Goal: Transaction & Acquisition: Purchase product/service

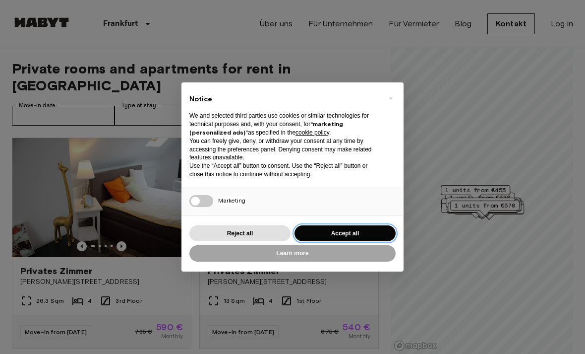
click at [329, 232] on button "Accept all" at bounding box center [345, 233] width 101 height 16
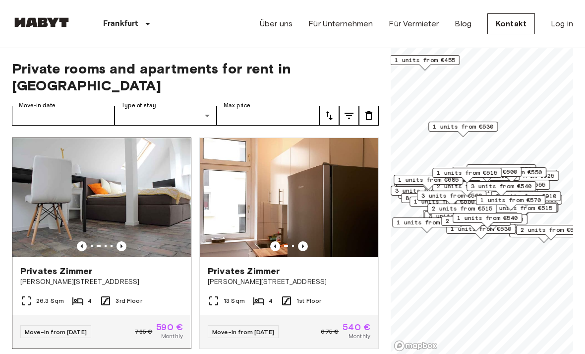
click at [50, 186] on img at bounding box center [101, 197] width 179 height 119
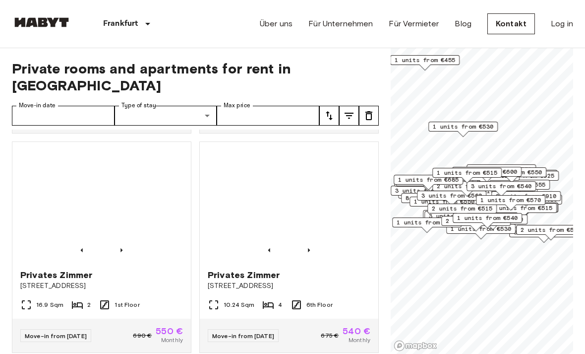
scroll to position [435, 0]
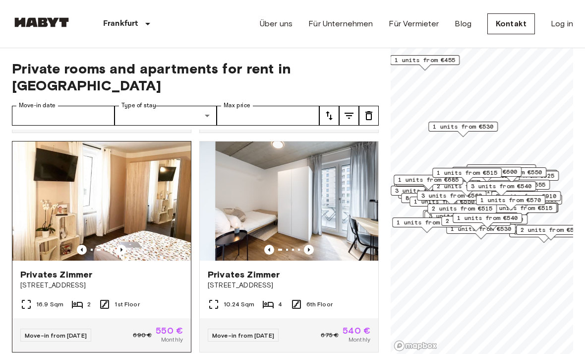
click at [56, 191] on img at bounding box center [101, 200] width 179 height 119
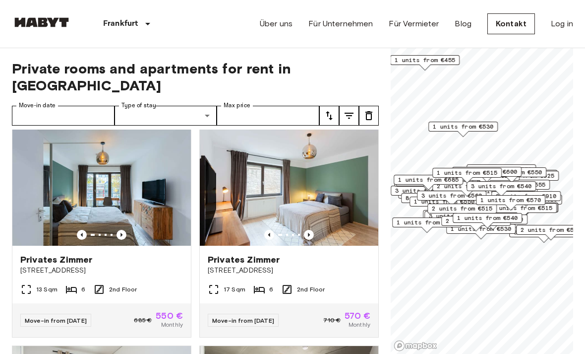
scroll to position [671, 0]
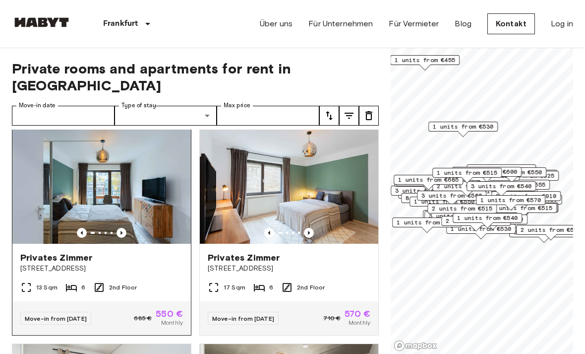
click at [67, 157] on img at bounding box center [101, 183] width 179 height 119
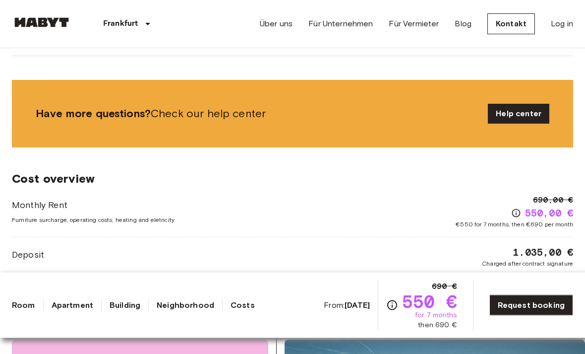
scroll to position [726, 0]
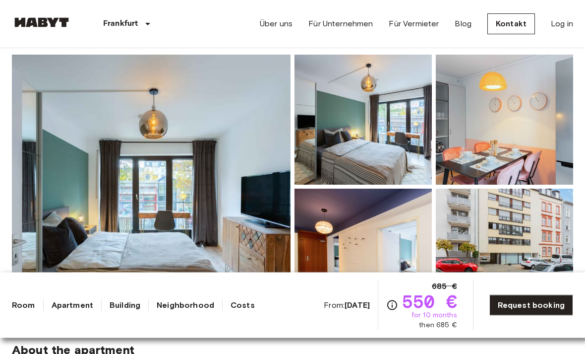
scroll to position [85, 0]
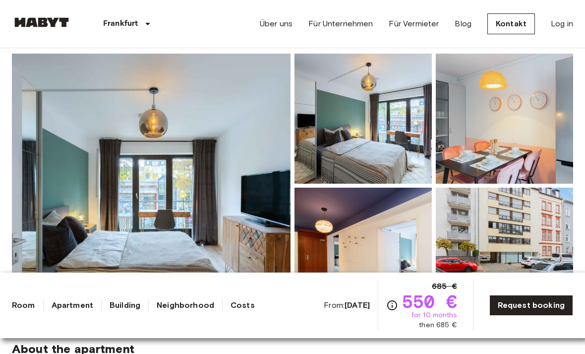
click at [45, 252] on img at bounding box center [151, 186] width 279 height 264
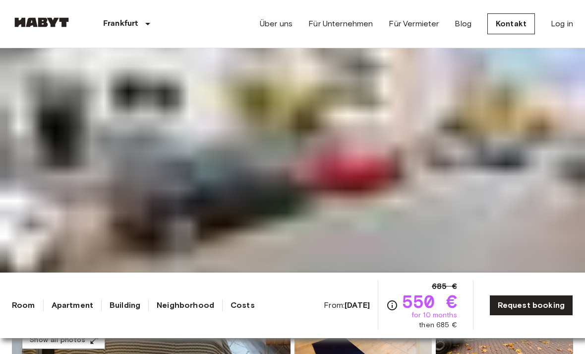
scroll to position [0, 0]
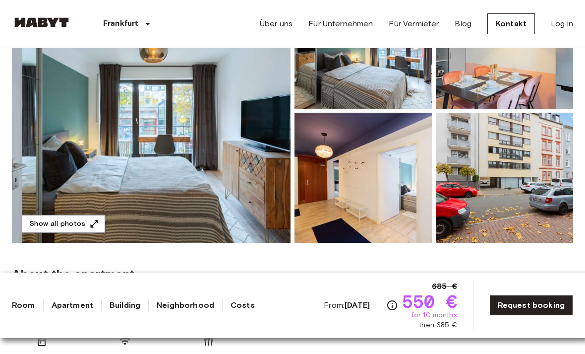
scroll to position [152, 0]
